Goal: Check status: Check status

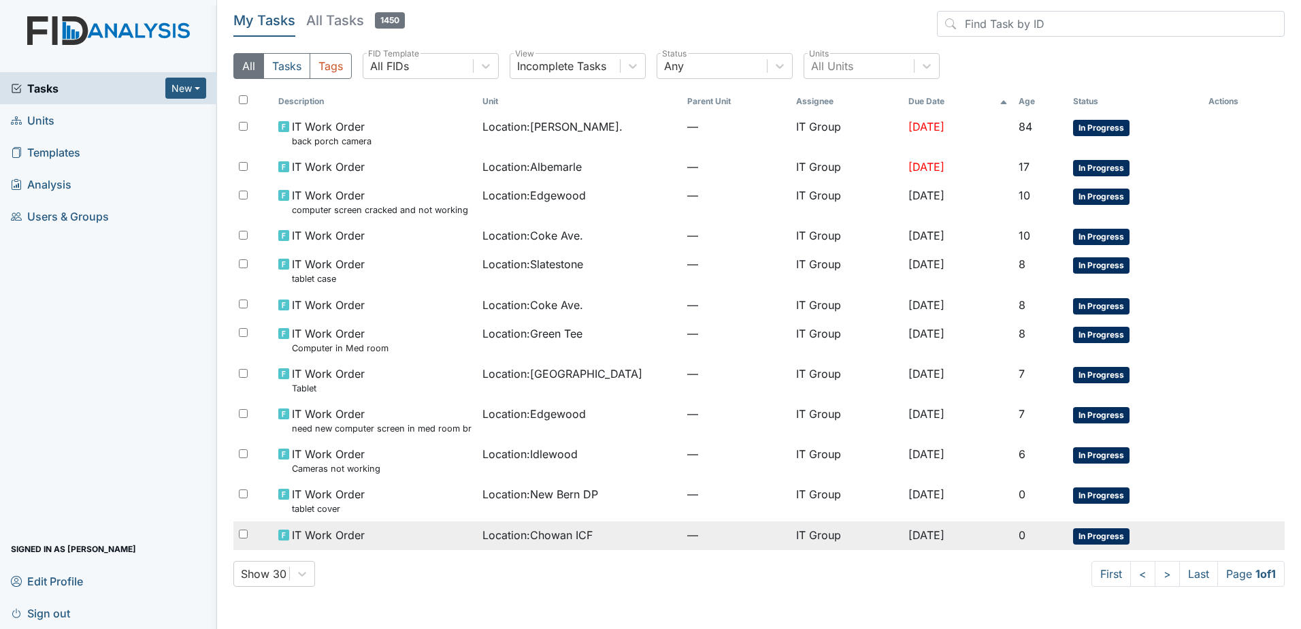
click at [540, 541] on span "Location : Chowan ICF" at bounding box center [538, 535] width 110 height 16
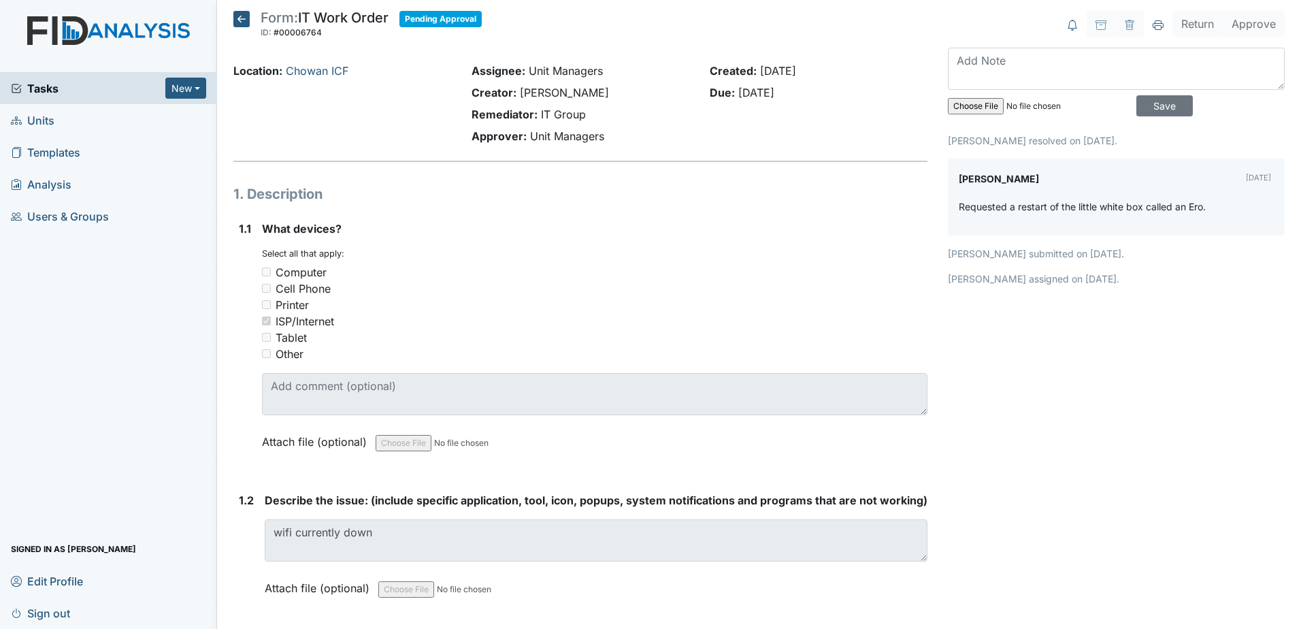
click at [242, 18] on icon at bounding box center [241, 19] width 16 height 16
